Goal: Obtain resource: Download file/media

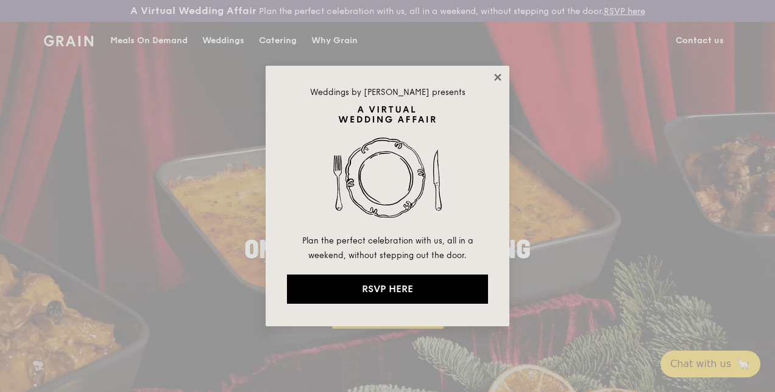
click at [497, 74] on icon at bounding box center [497, 77] width 11 height 11
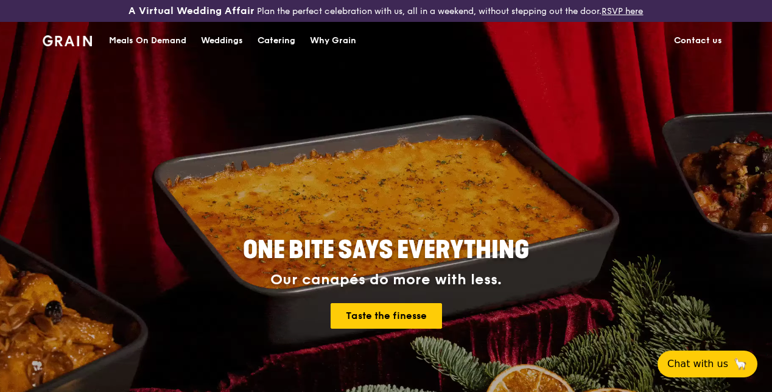
click at [135, 52] on div "Meals On Demand" at bounding box center [147, 41] width 77 height 37
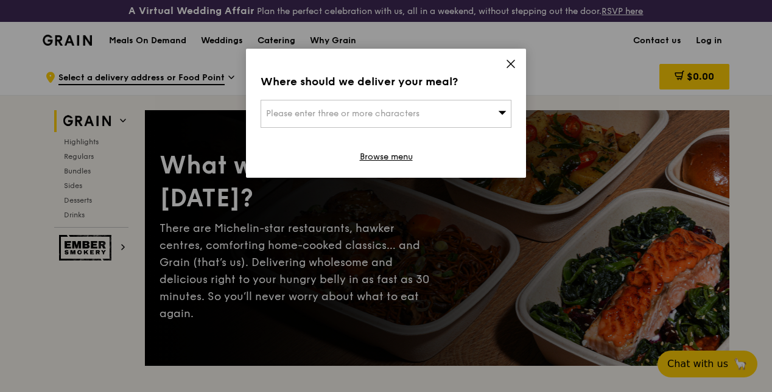
click at [513, 61] on icon at bounding box center [510, 63] width 7 height 7
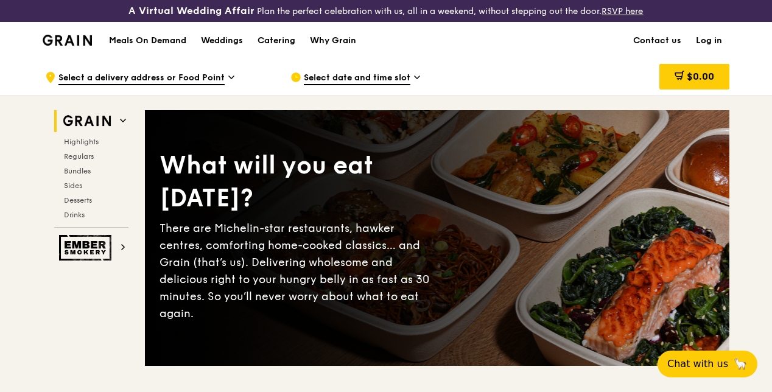
click at [54, 46] on img at bounding box center [67, 40] width 49 height 11
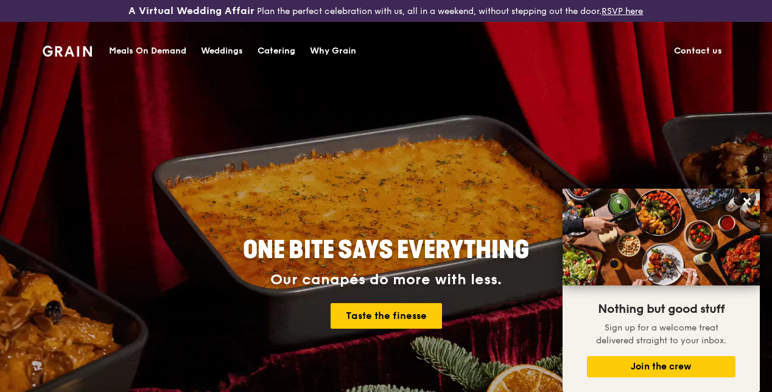
click at [280, 47] on div "Catering" at bounding box center [277, 51] width 38 height 37
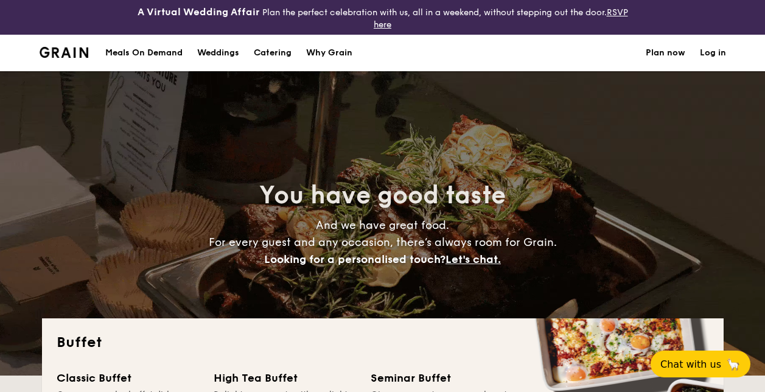
select select
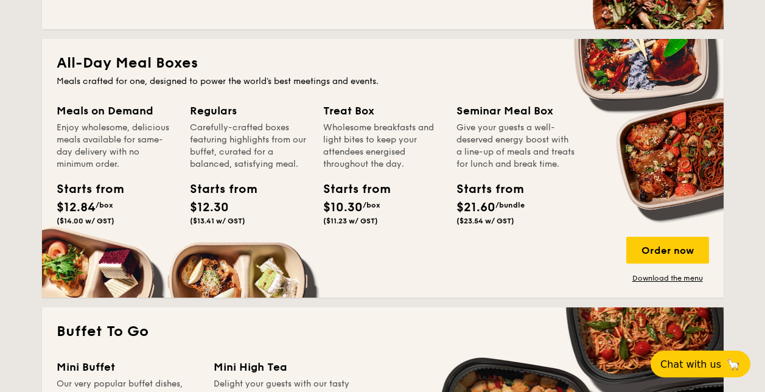
scroll to position [609, 0]
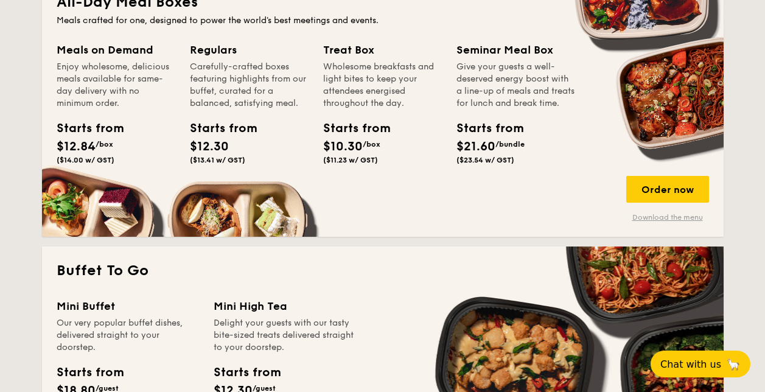
click at [674, 216] on link "Download the menu" at bounding box center [668, 218] width 83 height 10
